Goal: Task Accomplishment & Management: Use online tool/utility

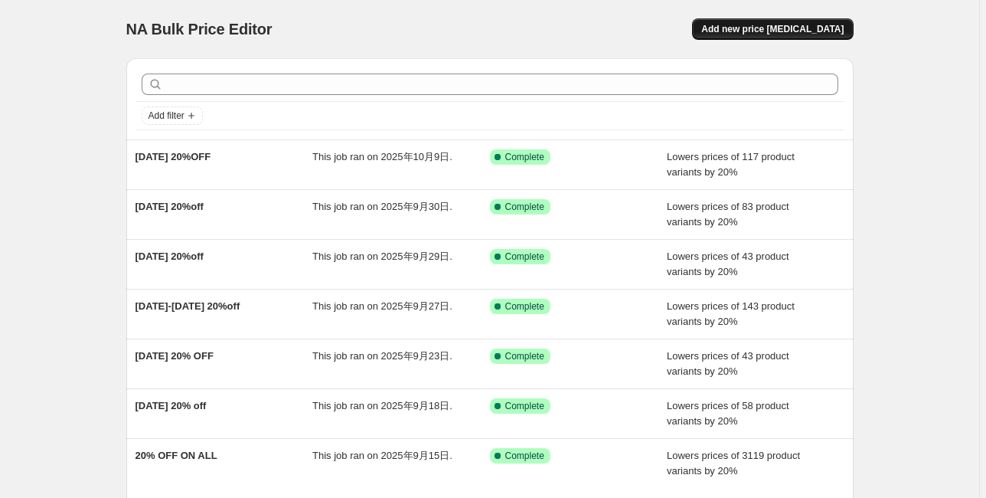
click at [811, 27] on span "Add new price [MEDICAL_DATA]" at bounding box center [772, 29] width 142 height 12
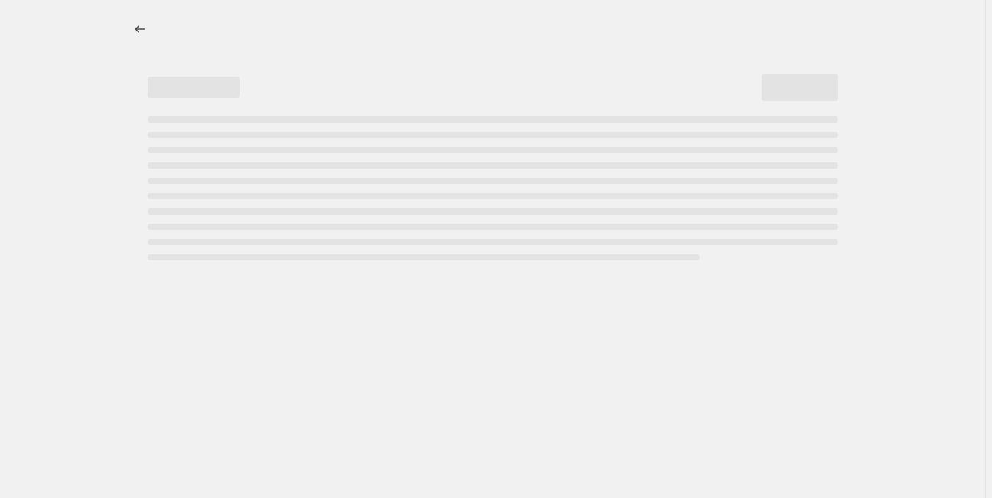
select select "percentage"
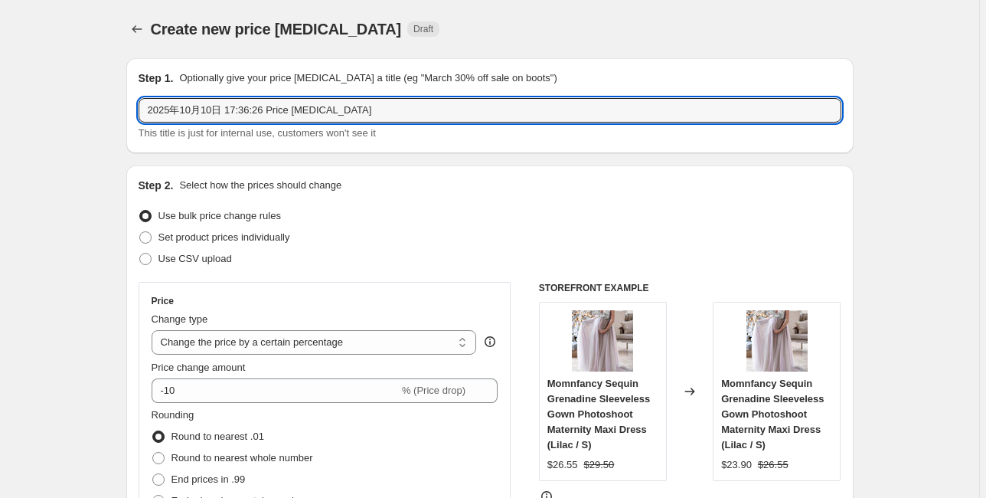
drag, startPoint x: 228, startPoint y: 110, endPoint x: 426, endPoint y: 125, distance: 198.2
click at [426, 125] on div "2025年10月10日 17:36:26 Price [MEDICAL_DATA] This title is just for internal use, …" at bounding box center [490, 119] width 703 height 43
click at [389, 110] on input "2025年10月10日 17:36:26 Price [MEDICAL_DATA]" at bounding box center [490, 110] width 703 height 25
drag, startPoint x: 388, startPoint y: 110, endPoint x: 64, endPoint y: 83, distance: 325.0
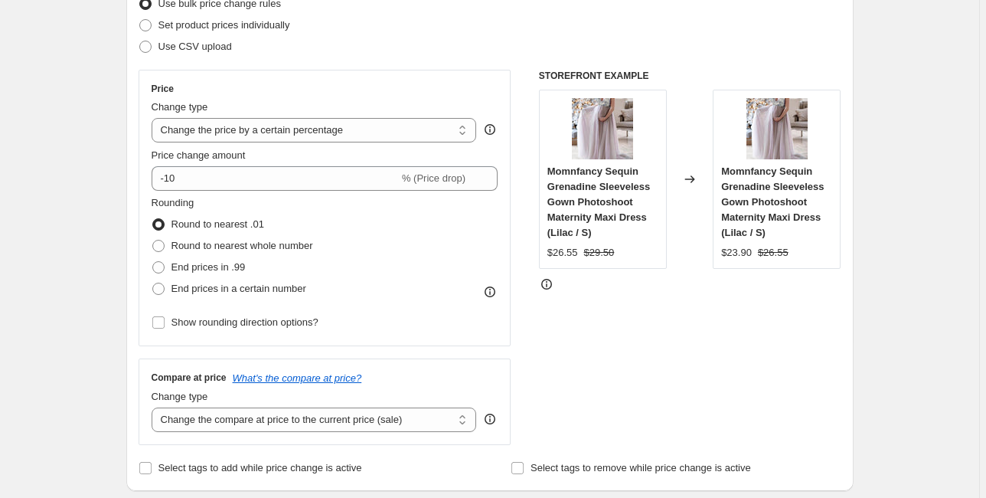
scroll to position [245, 0]
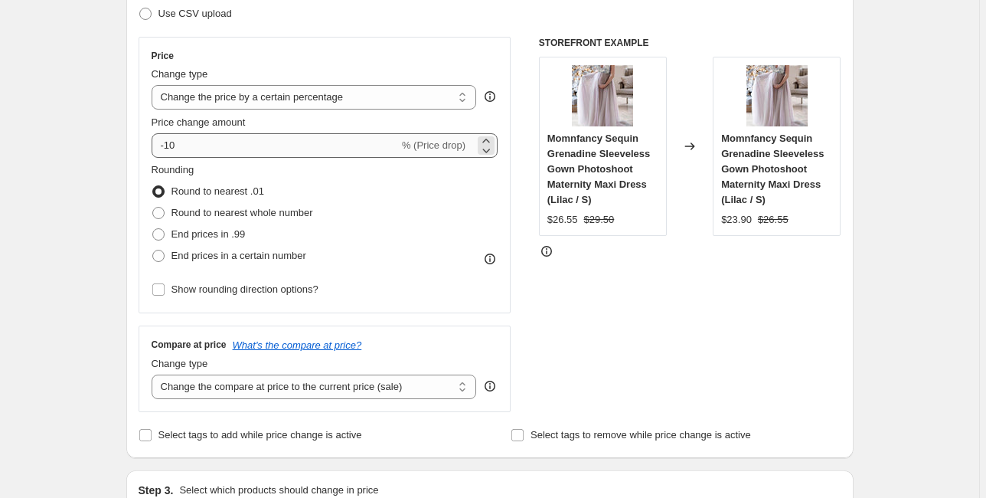
type input "[DATE] 20%off"
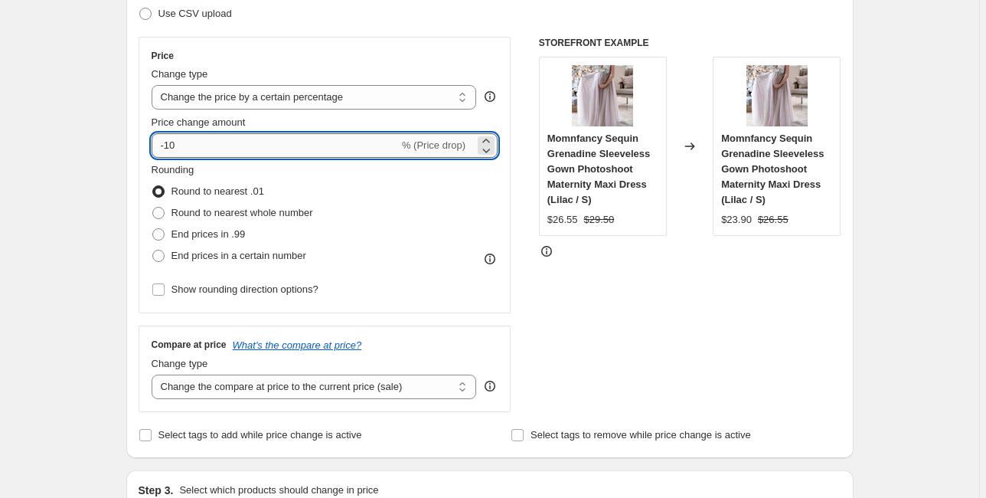
click at [195, 139] on input "-10" at bounding box center [275, 145] width 247 height 25
type input "-1"
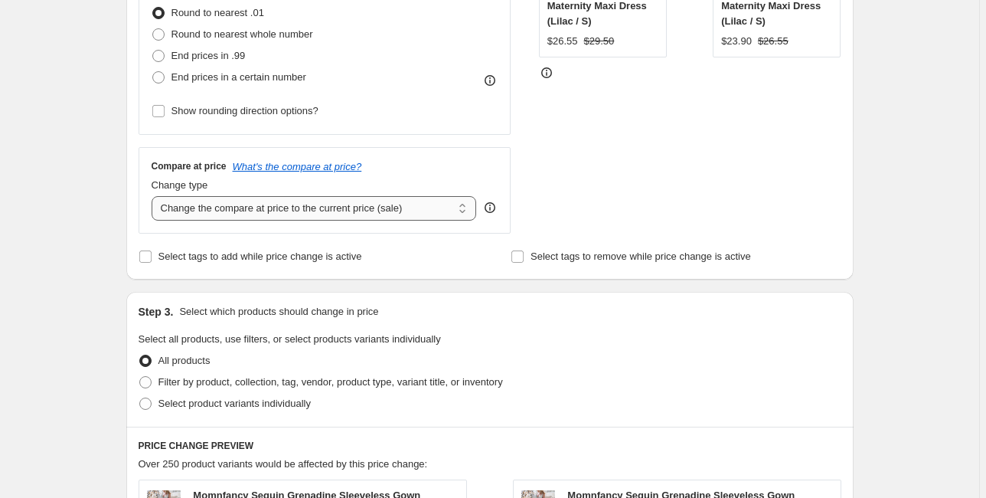
scroll to position [429, 0]
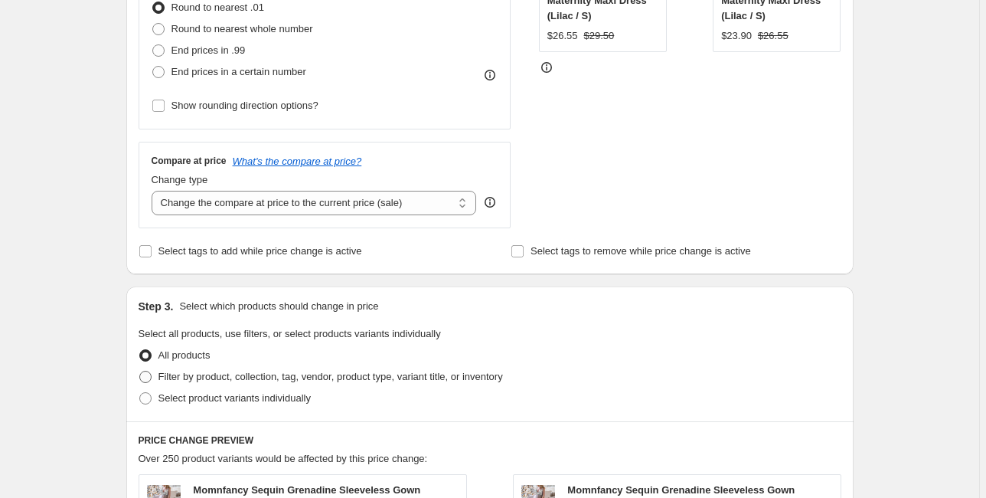
type input "-20"
click at [230, 378] on span "Filter by product, collection, tag, vendor, product type, variant title, or inv…" at bounding box center [331, 376] width 345 height 11
click at [140, 371] on input "Filter by product, collection, tag, vendor, product type, variant title, or inv…" at bounding box center [139, 371] width 1 height 1
radio input "true"
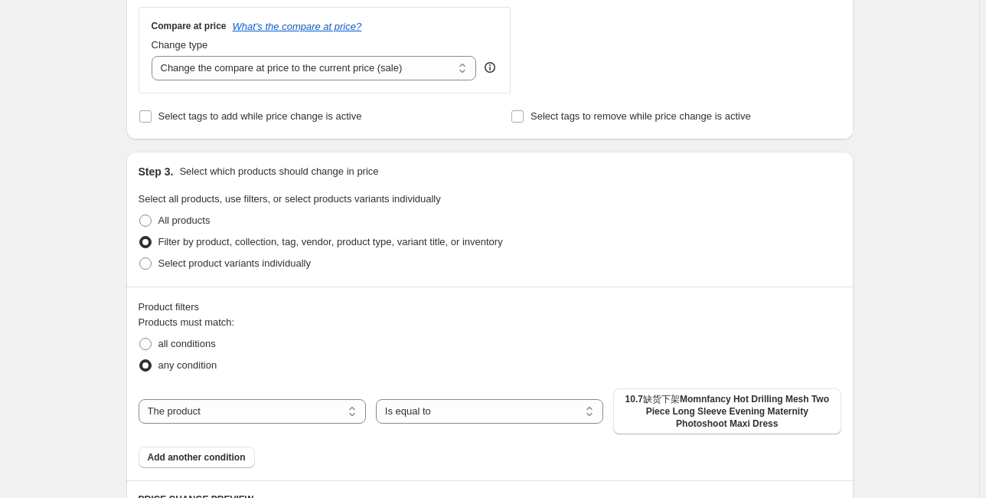
scroll to position [735, 0]
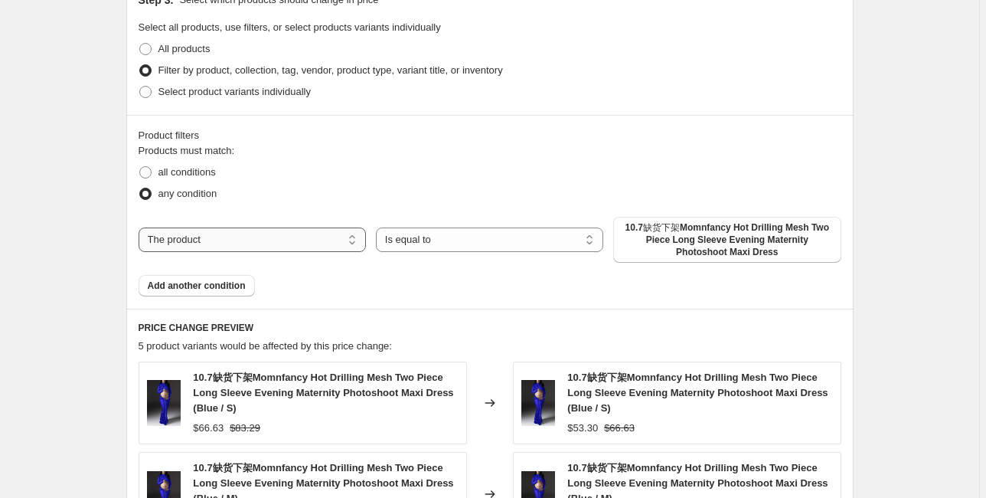
click at [282, 236] on select "The product The product's collection The product's tag The product's vendor The…" at bounding box center [252, 239] width 227 height 25
select select "tag"
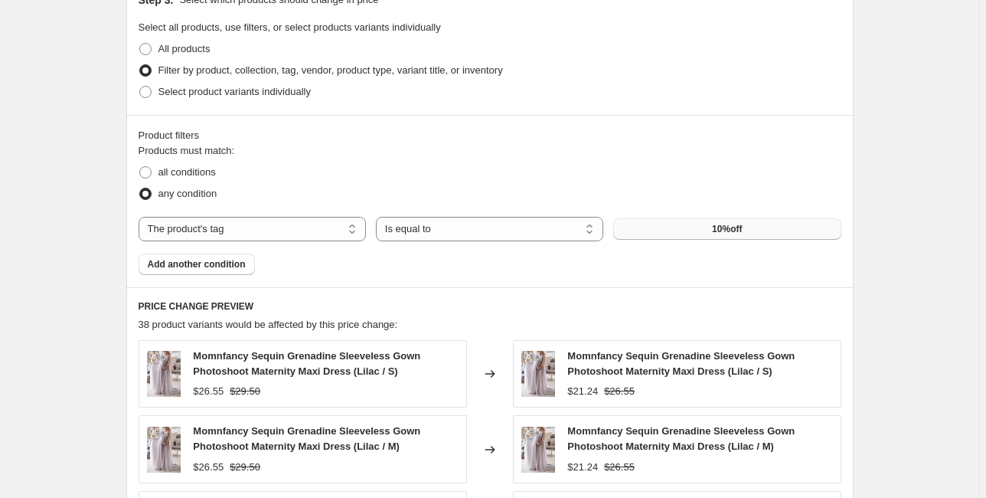
click at [710, 231] on button "10%off" at bounding box center [726, 228] width 227 height 21
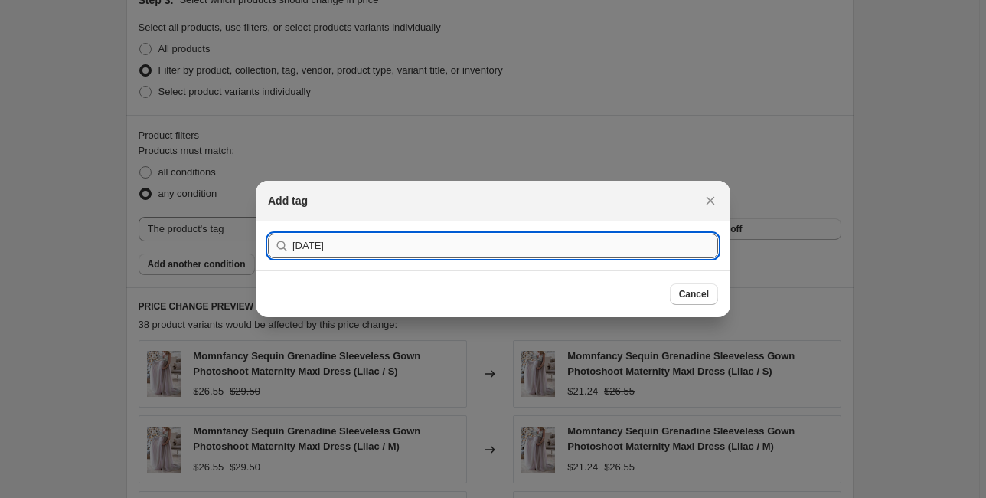
type input "[DATE]"
click at [268, 221] on button "Submit" at bounding box center [290, 229] width 44 height 16
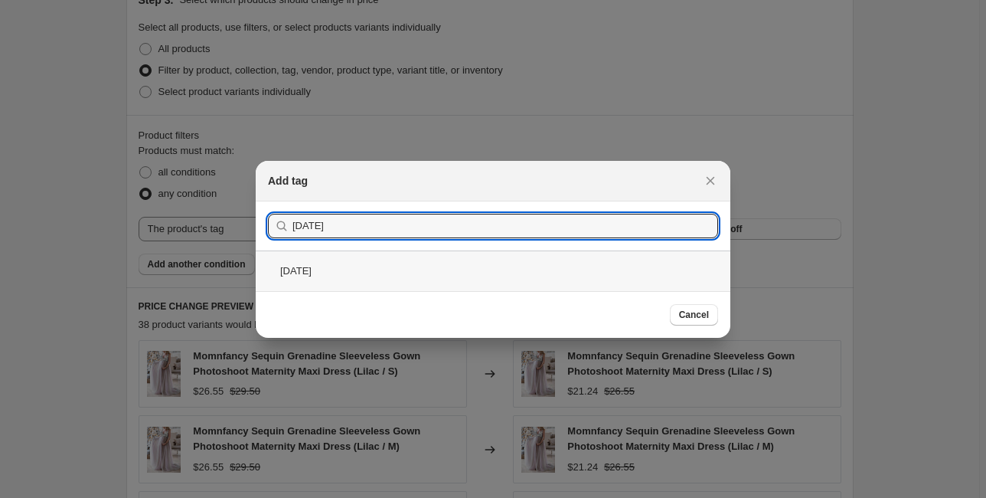
click at [438, 260] on div "[DATE]" at bounding box center [493, 270] width 475 height 41
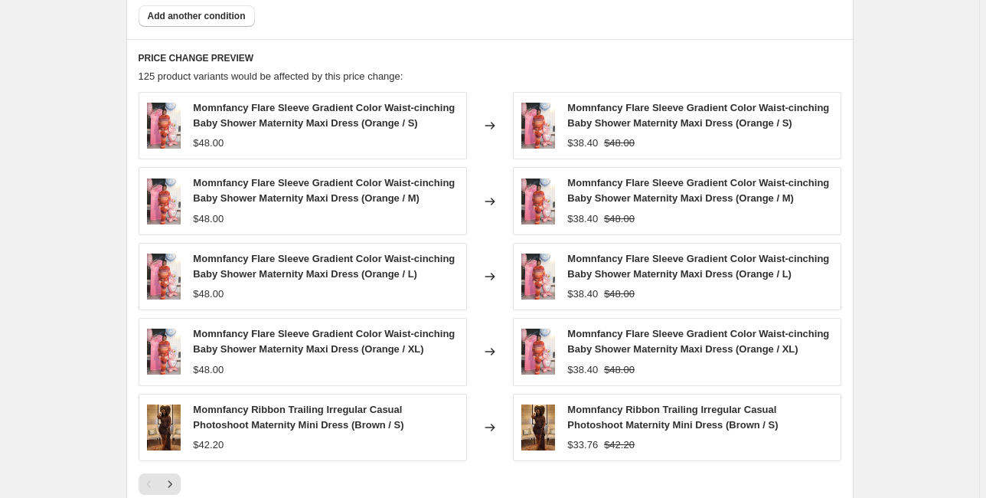
scroll to position [1228, 0]
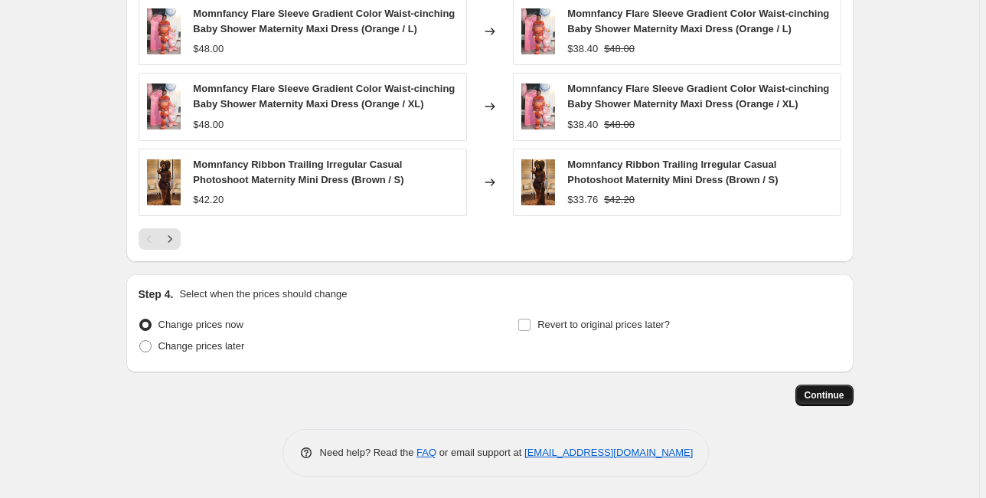
click at [833, 394] on span "Continue" at bounding box center [825, 395] width 40 height 12
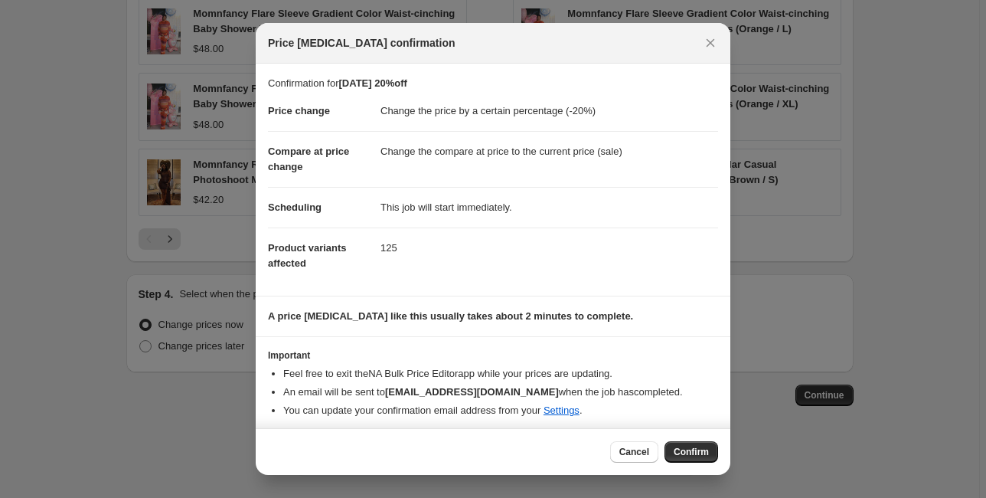
scroll to position [0, 0]
click at [705, 450] on span "Confirm" at bounding box center [691, 452] width 35 height 12
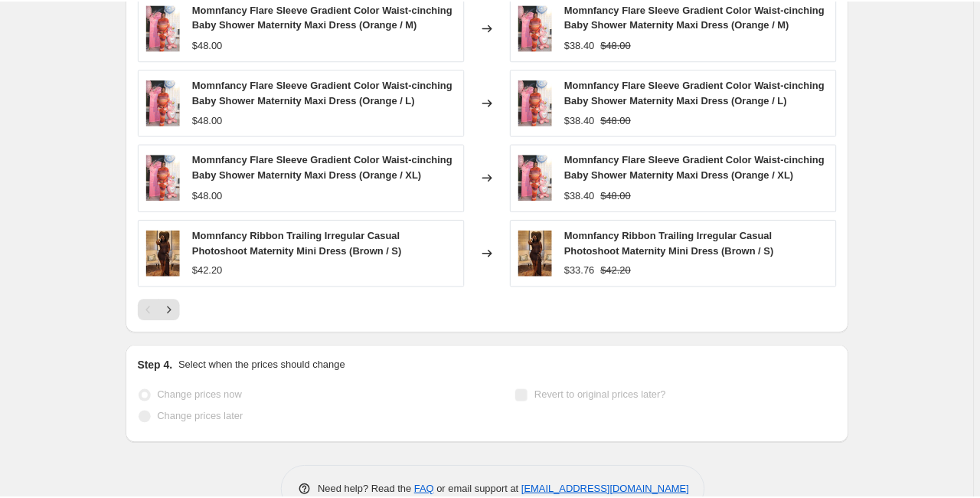
scroll to position [1305, 0]
